Goal: Task Accomplishment & Management: Complete application form

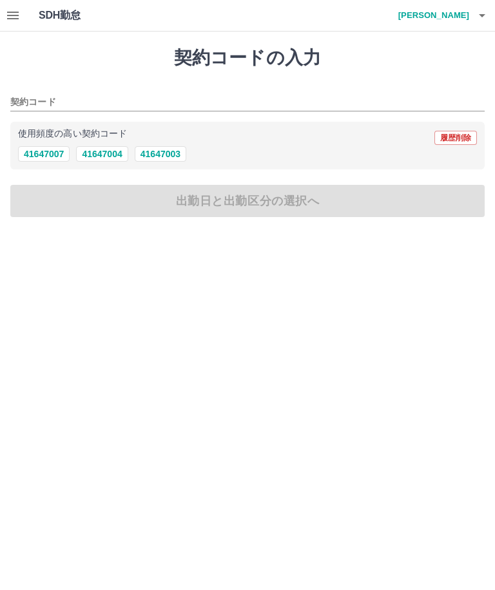
click at [168, 161] on button "41647003" at bounding box center [161, 153] width 52 height 15
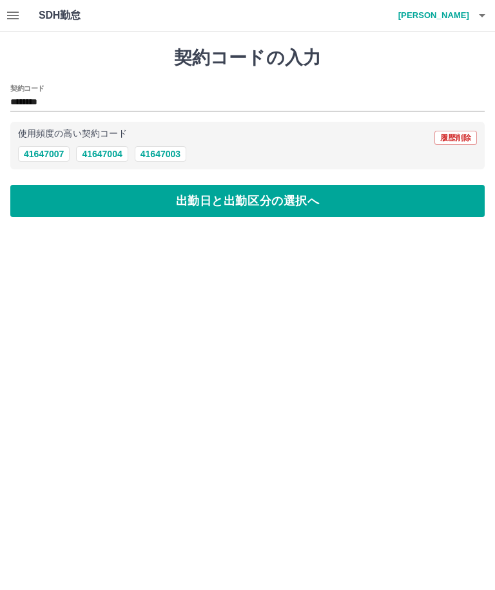
type input "********"
click at [284, 199] on button "出勤日と出勤区分の選択へ" at bounding box center [247, 201] width 474 height 32
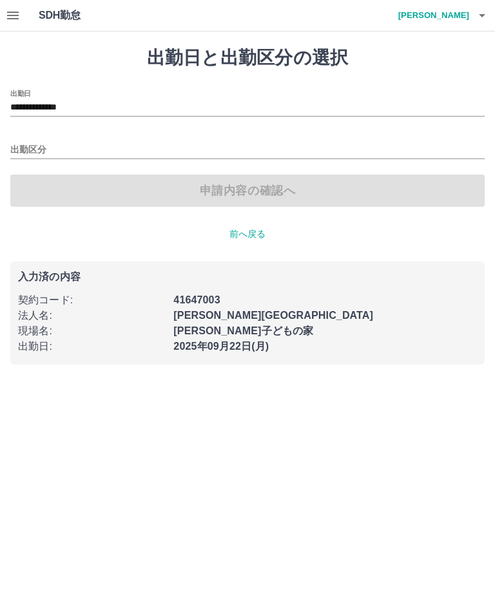
click at [14, 138] on div "出勤区分" at bounding box center [247, 145] width 474 height 27
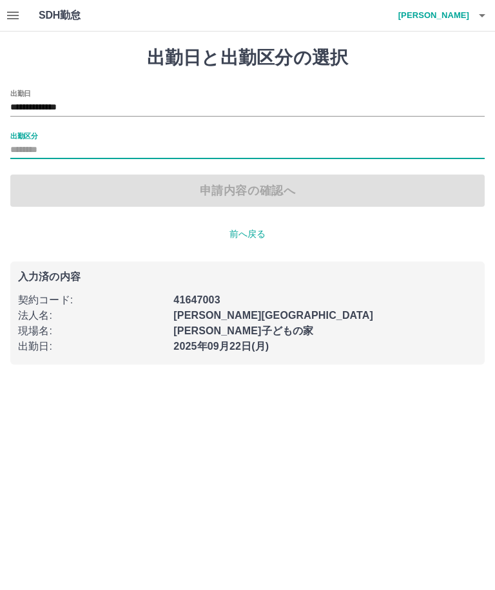
click at [13, 136] on label "出勤区分" at bounding box center [23, 136] width 27 height 10
click at [13, 142] on input "出勤区分" at bounding box center [247, 150] width 474 height 16
click at [24, 131] on label "出勤区分" at bounding box center [23, 136] width 27 height 10
click at [24, 142] on input "出勤区分" at bounding box center [247, 150] width 474 height 16
click at [26, 153] on input "出勤区分" at bounding box center [247, 150] width 474 height 16
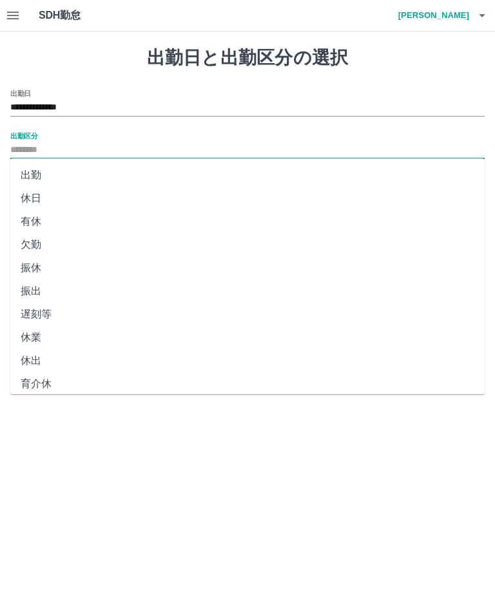
click at [28, 175] on li "出勤" at bounding box center [247, 175] width 474 height 23
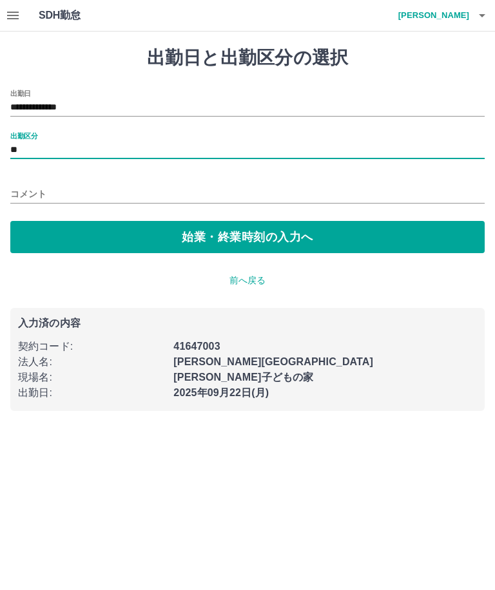
type input "**"
click at [246, 244] on button "始業・終業時刻の入力へ" at bounding box center [247, 237] width 474 height 32
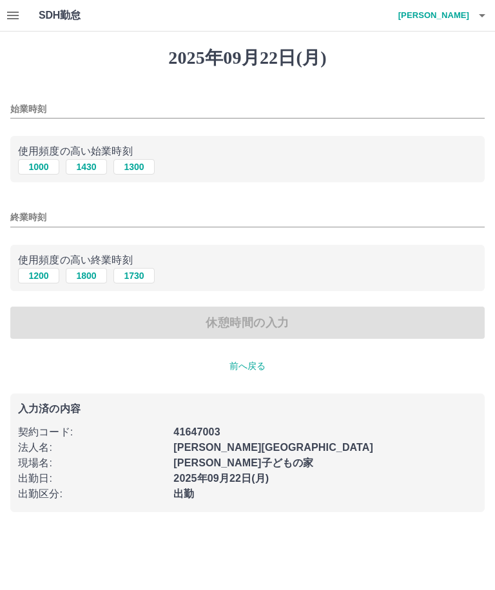
click at [18, 104] on input "始業時刻" at bounding box center [247, 109] width 474 height 19
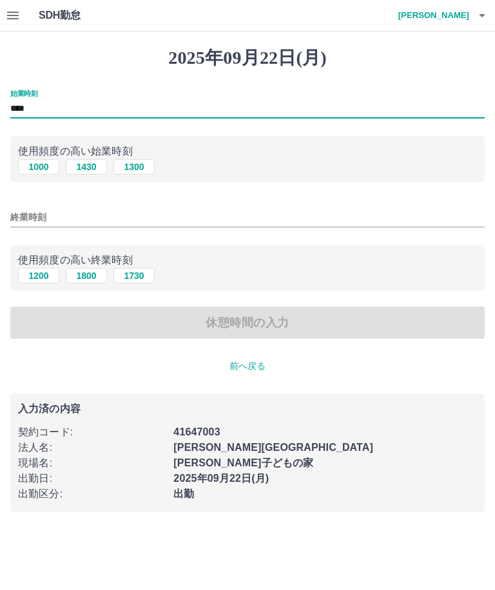
type input "****"
click at [17, 216] on input "終業時刻" at bounding box center [247, 217] width 474 height 19
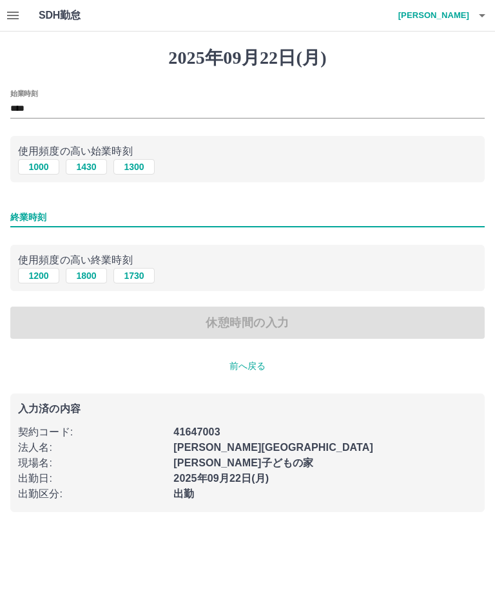
click at [14, 215] on input "終業時刻" at bounding box center [247, 217] width 474 height 19
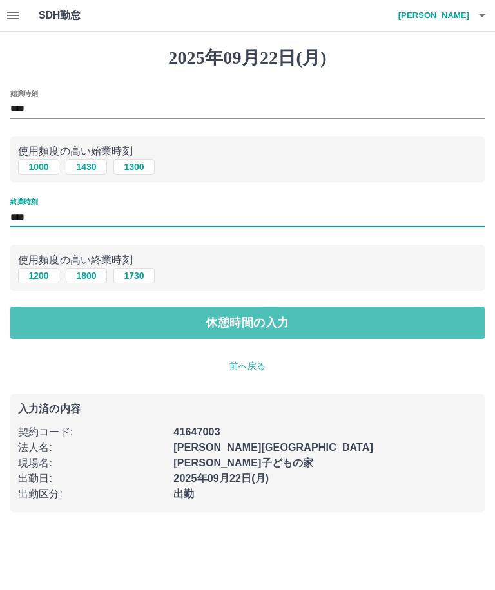
type input "****"
click at [206, 327] on button "休憩時間の入力" at bounding box center [247, 323] width 474 height 32
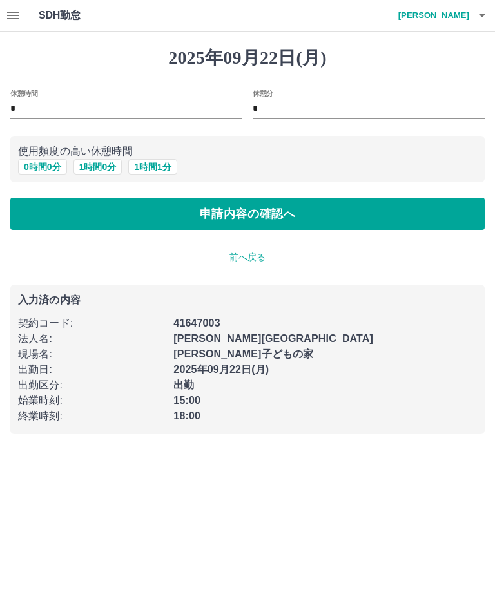
click at [32, 159] on button "0 時間 0 分" at bounding box center [42, 166] width 49 height 15
click at [316, 215] on button "申請内容の確認へ" at bounding box center [247, 214] width 474 height 32
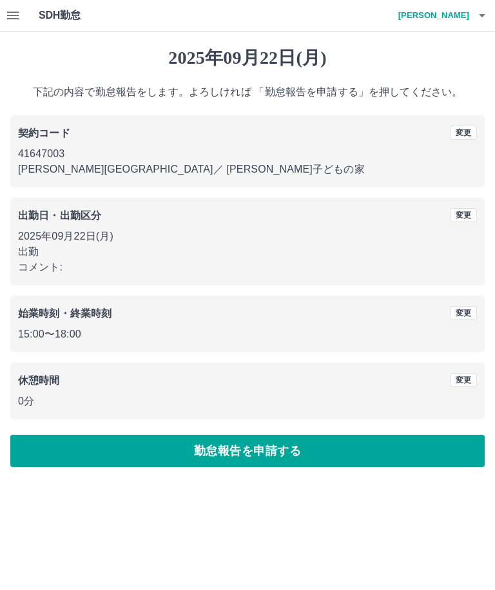
click at [204, 460] on button "勤怠報告を申請する" at bounding box center [247, 451] width 474 height 32
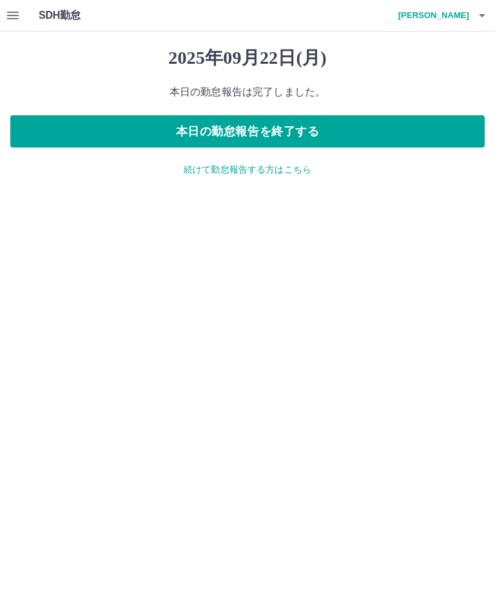
click at [328, 126] on button "本日の勤怠報告を終了する" at bounding box center [247, 131] width 474 height 32
